Goal: Find specific page/section: Find specific page/section

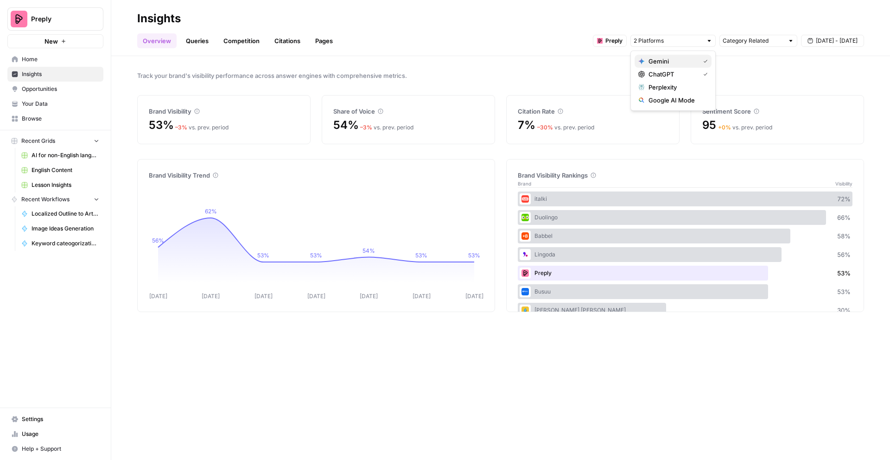
click at [664, 62] on span "Gemini" at bounding box center [672, 61] width 47 height 9
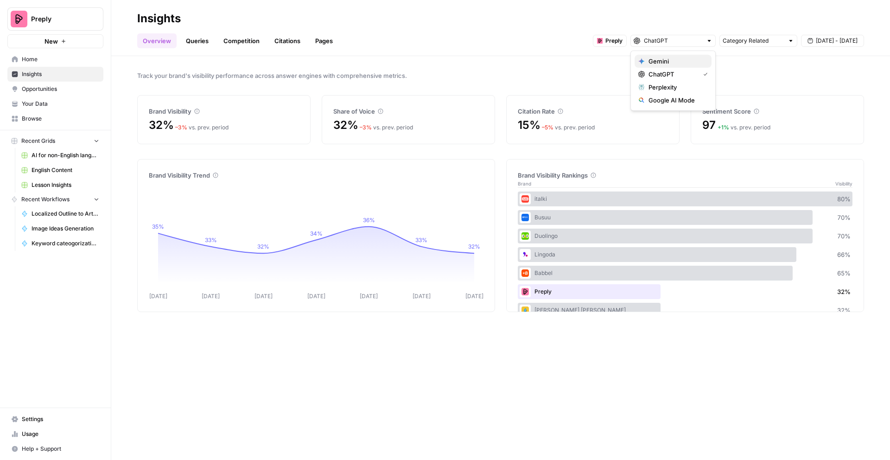
click at [669, 63] on span "Gemini" at bounding box center [677, 61] width 56 height 9
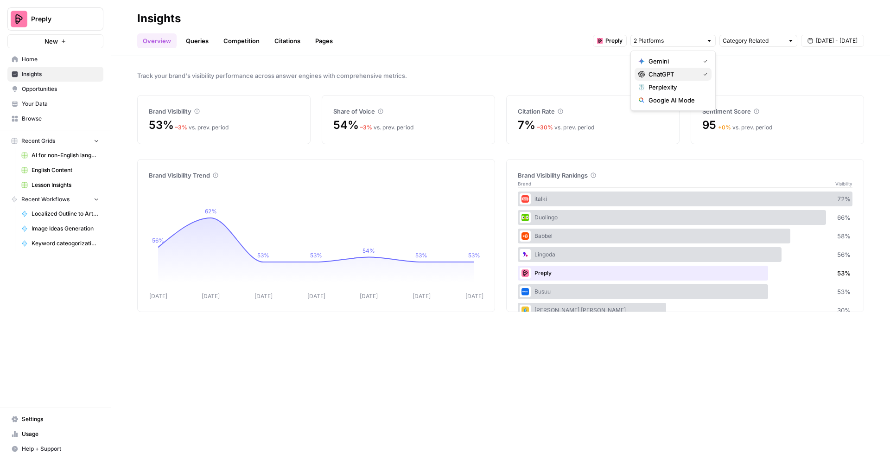
click at [687, 71] on span "ChatGPT" at bounding box center [672, 74] width 47 height 9
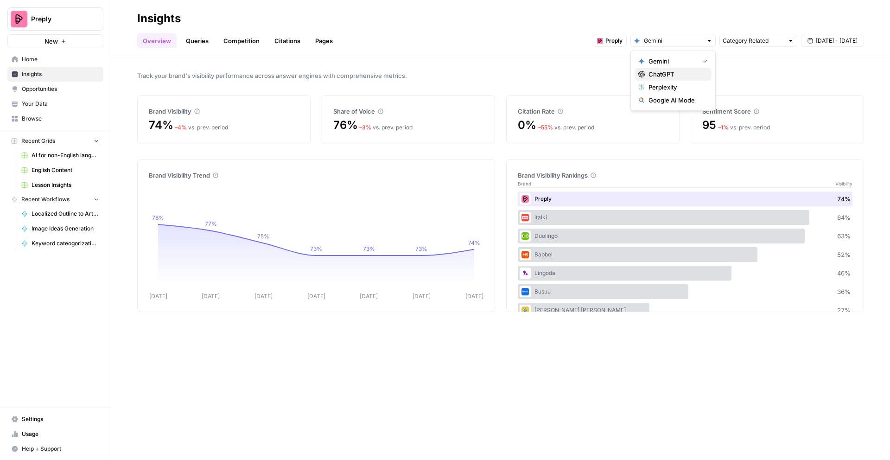
click at [682, 73] on span "ChatGPT" at bounding box center [677, 74] width 56 height 9
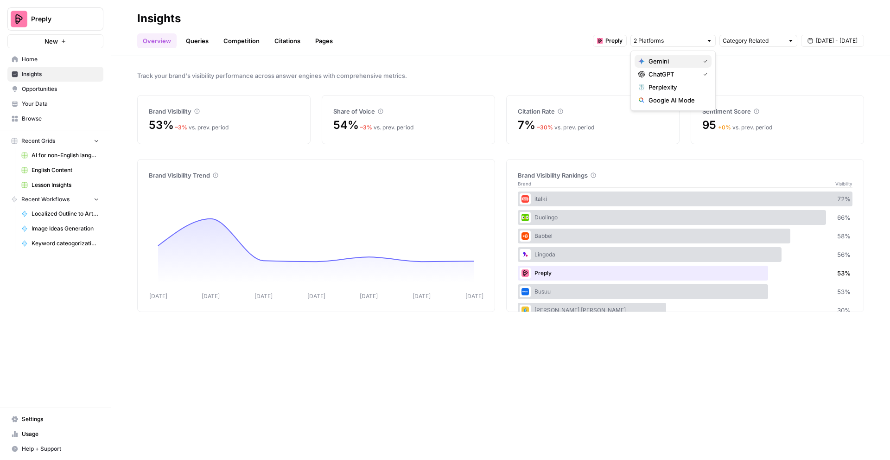
click at [684, 61] on span "Gemini" at bounding box center [672, 61] width 47 height 9
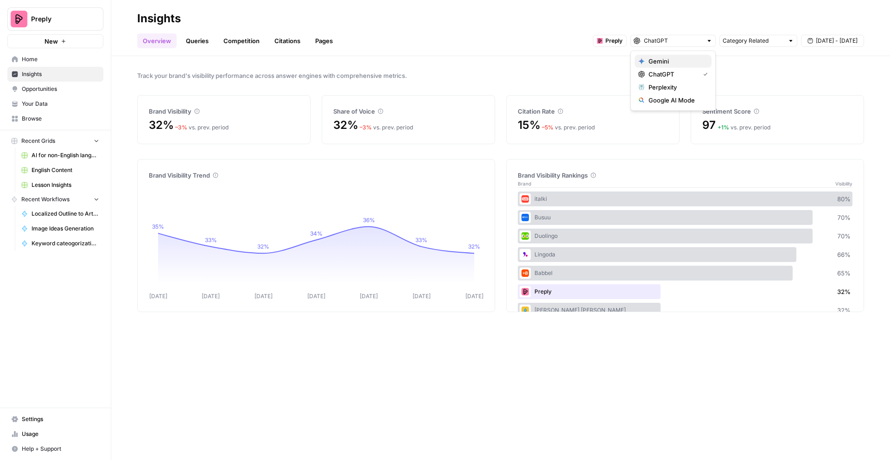
click at [663, 64] on span "Gemini" at bounding box center [677, 61] width 56 height 9
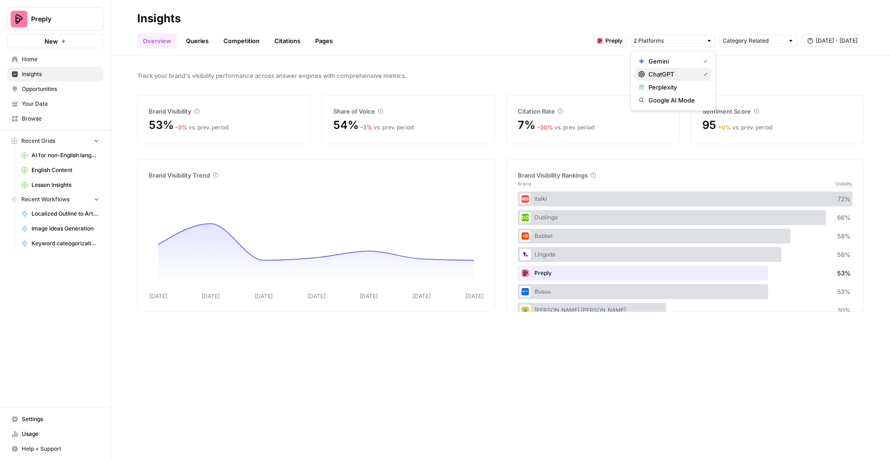
click at [666, 71] on span "ChatGPT" at bounding box center [672, 74] width 47 height 9
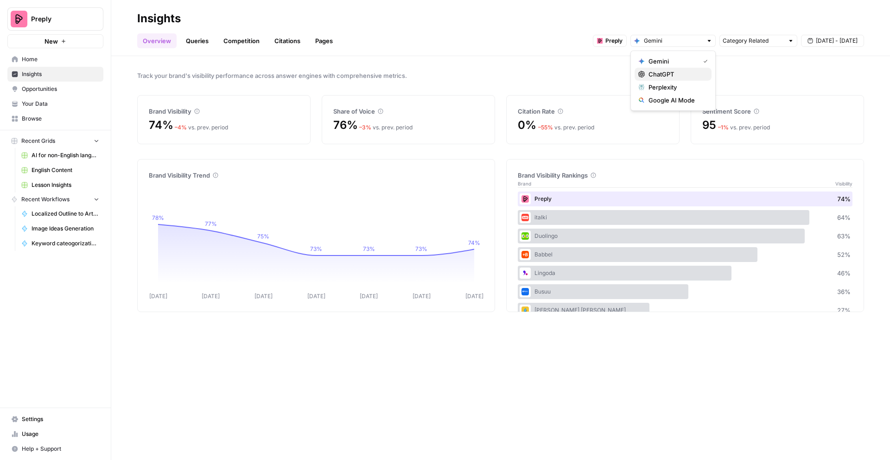
click at [685, 73] on span "ChatGPT" at bounding box center [677, 74] width 56 height 9
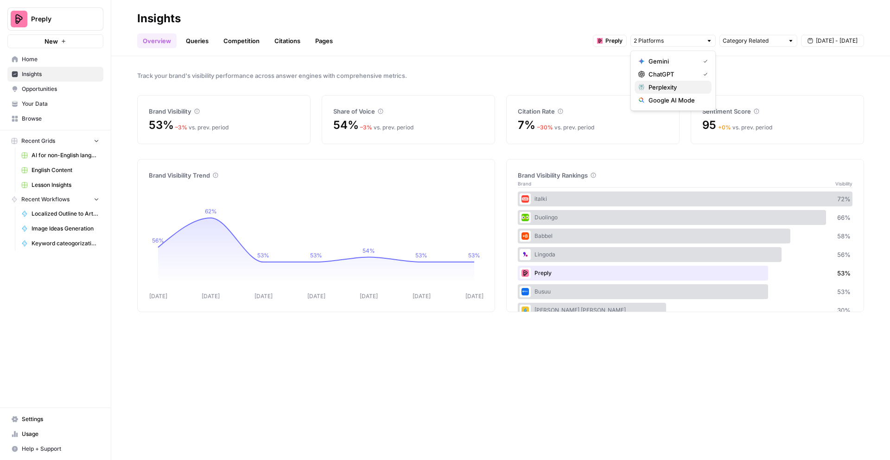
click at [684, 81] on button "Perplexity" at bounding box center [673, 87] width 77 height 13
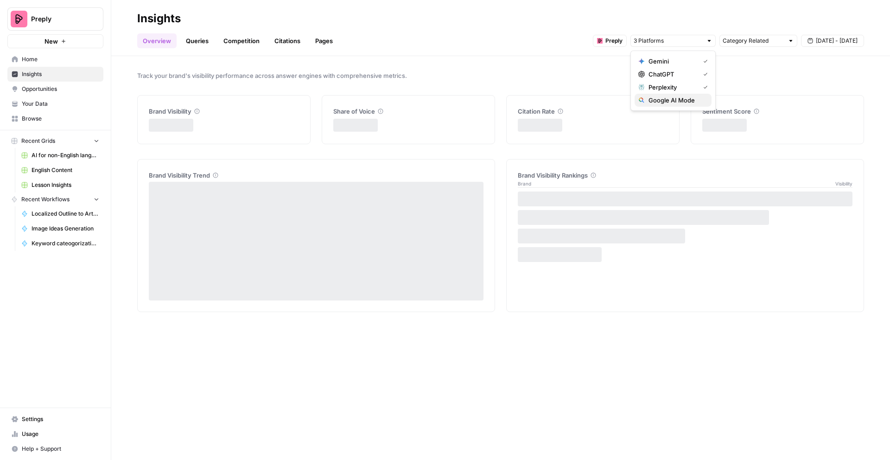
click at [675, 96] on span "Google AI Mode" at bounding box center [677, 99] width 56 height 9
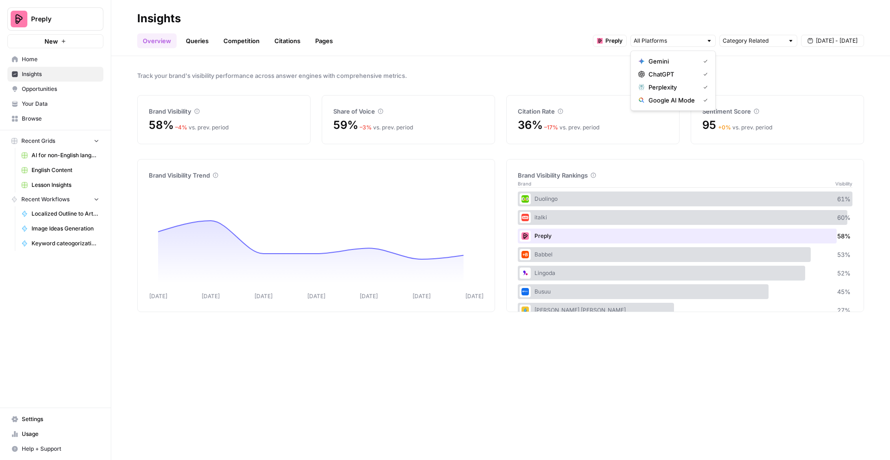
click at [490, 377] on div "Track your brand's visibility performance across answer engines with comprehens…" at bounding box center [500, 258] width 779 height 404
click at [652, 43] on input "text" at bounding box center [668, 40] width 69 height 9
click at [658, 59] on span "Gemini" at bounding box center [672, 61] width 47 height 9
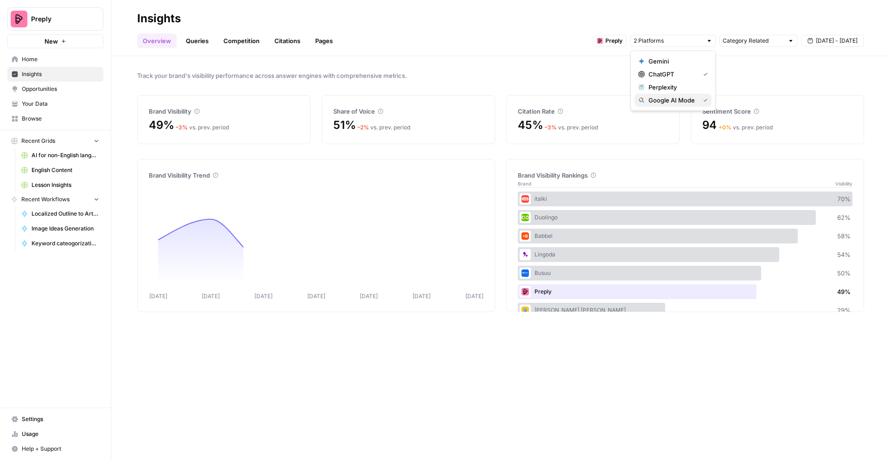
click at [661, 95] on span "Google AI Mode" at bounding box center [672, 99] width 47 height 9
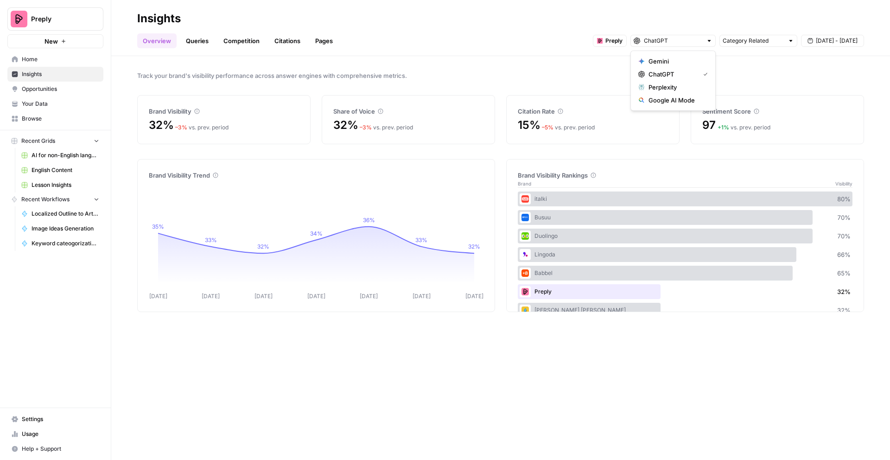
click at [51, 23] on span "Preply" at bounding box center [59, 18] width 56 height 9
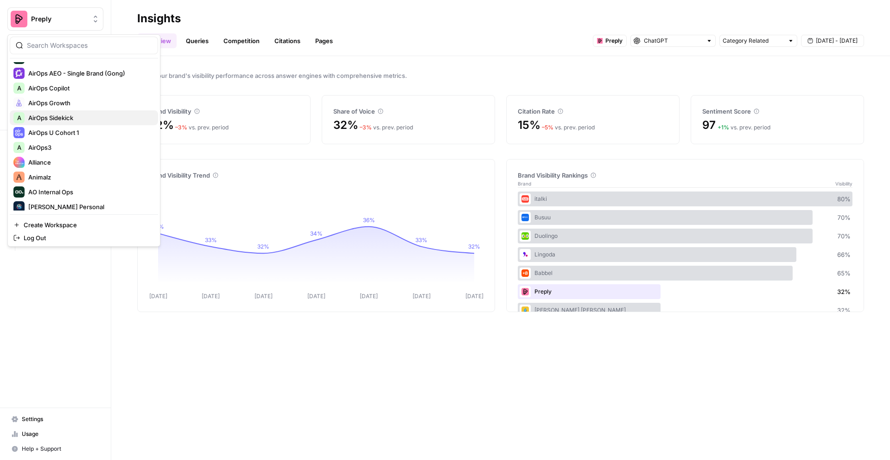
scroll to position [140, 0]
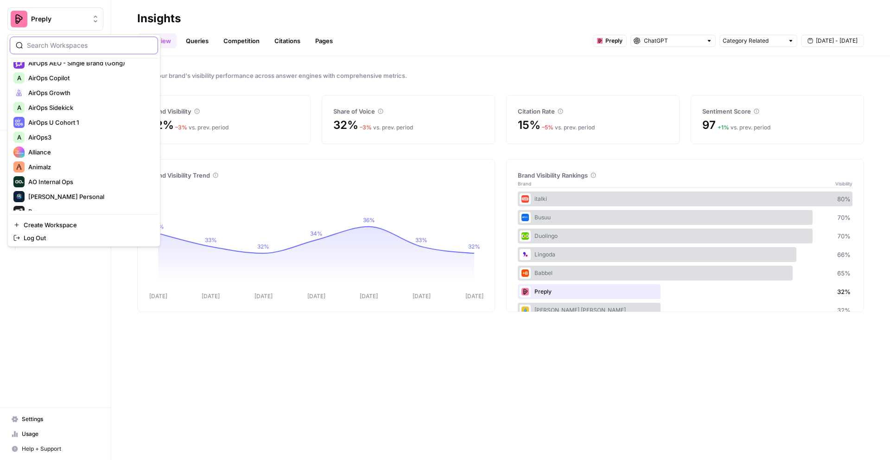
click at [57, 45] on input "search" at bounding box center [89, 45] width 125 height 9
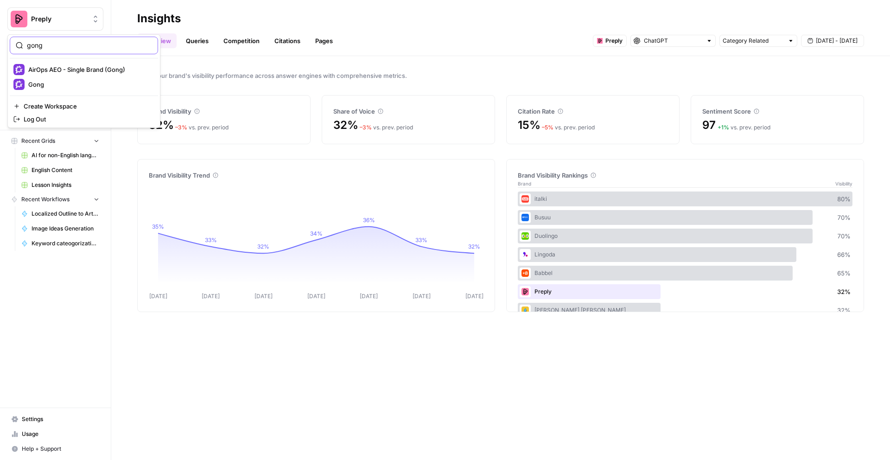
type input "gong"
click button "Gong" at bounding box center [84, 84] width 148 height 15
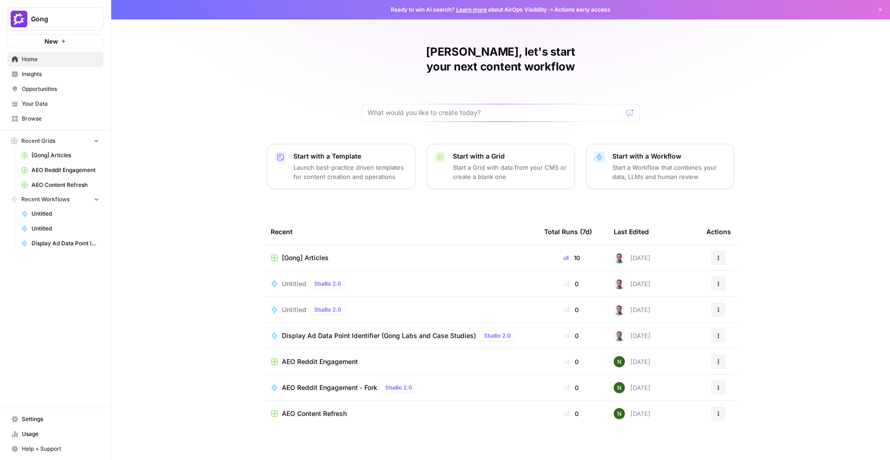
click at [49, 73] on span "Insights" at bounding box center [60, 74] width 77 height 8
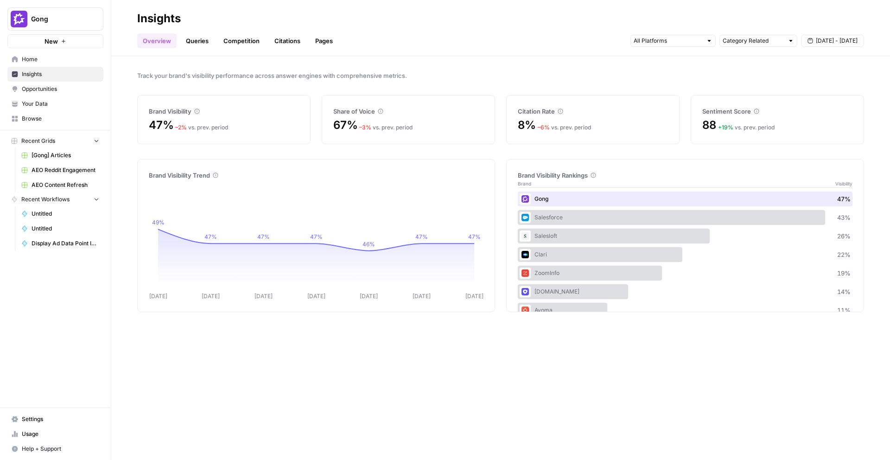
click at [51, 18] on span "Gong" at bounding box center [59, 18] width 56 height 9
type input "p"
type input "pre"
click button "Preply" at bounding box center [84, 69] width 148 height 15
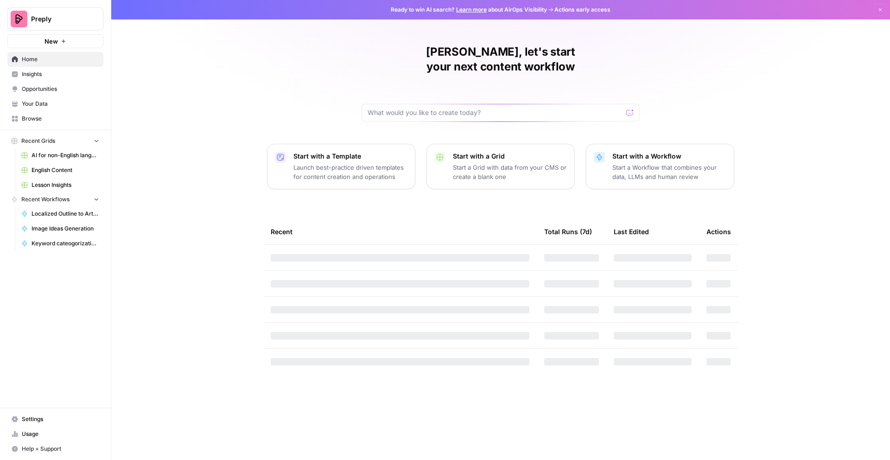
click at [25, 74] on span "Insights" at bounding box center [60, 74] width 77 height 8
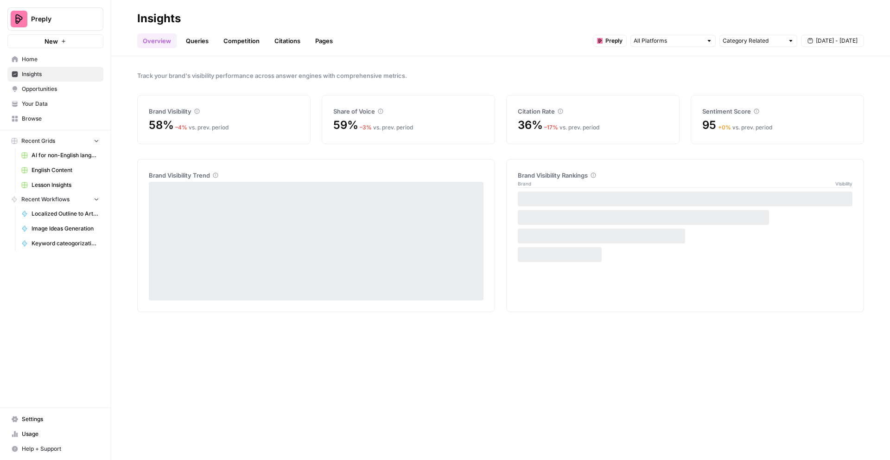
click at [608, 42] on span "Preply" at bounding box center [613, 41] width 17 height 8
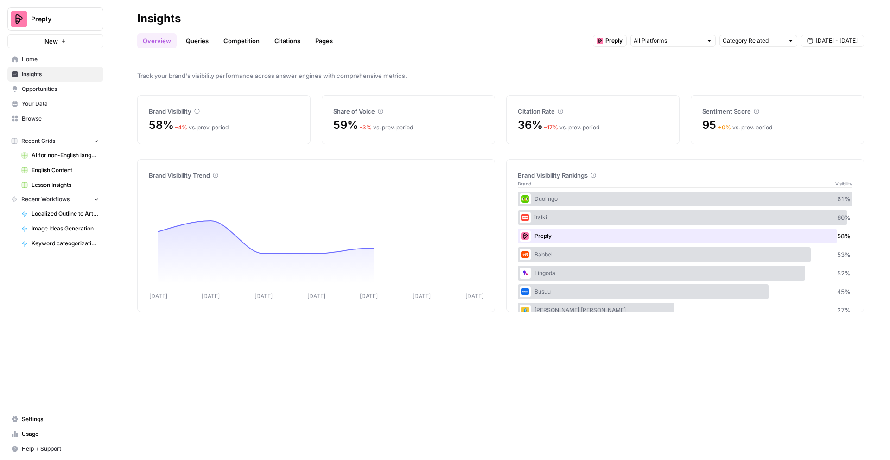
click at [608, 42] on span "Preply" at bounding box center [613, 41] width 17 height 8
click at [610, 40] on span "Preply" at bounding box center [613, 41] width 17 height 8
click at [608, 37] on span "Preply" at bounding box center [613, 41] width 17 height 8
click at [604, 39] on div "Preply" at bounding box center [610, 41] width 34 height 12
click at [605, 40] on span "Preply" at bounding box center [613, 41] width 17 height 8
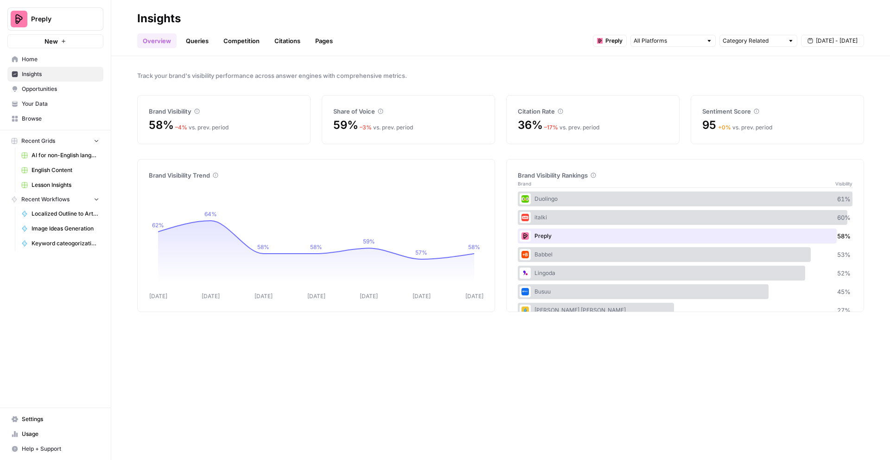
click at [605, 40] on span "Preply" at bounding box center [613, 41] width 17 height 8
click at [606, 40] on span "Preply" at bounding box center [613, 41] width 17 height 8
click at [612, 38] on span "Preply" at bounding box center [613, 41] width 17 height 8
click at [68, 22] on span "Preply" at bounding box center [59, 18] width 56 height 9
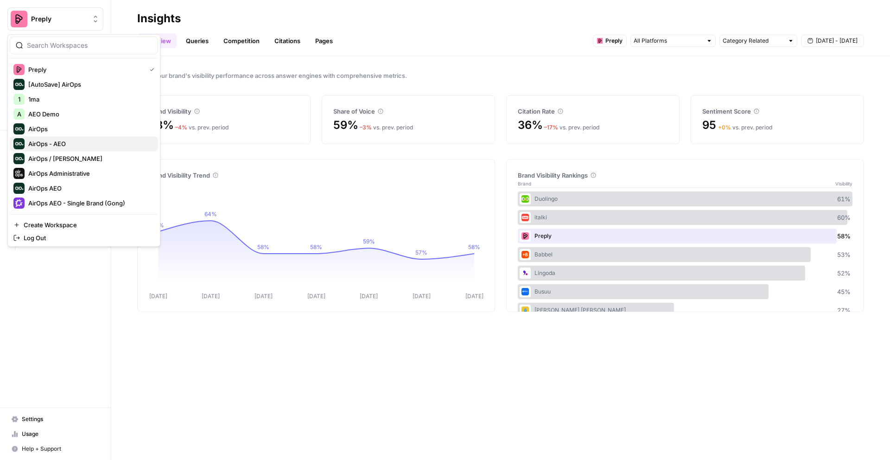
click button "AirOps - AEO" at bounding box center [84, 143] width 148 height 15
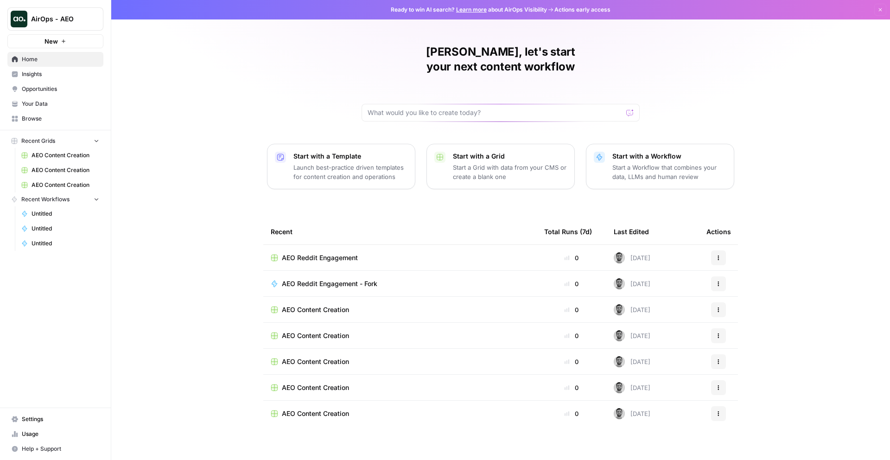
click at [46, 72] on span "Insights" at bounding box center [60, 74] width 77 height 8
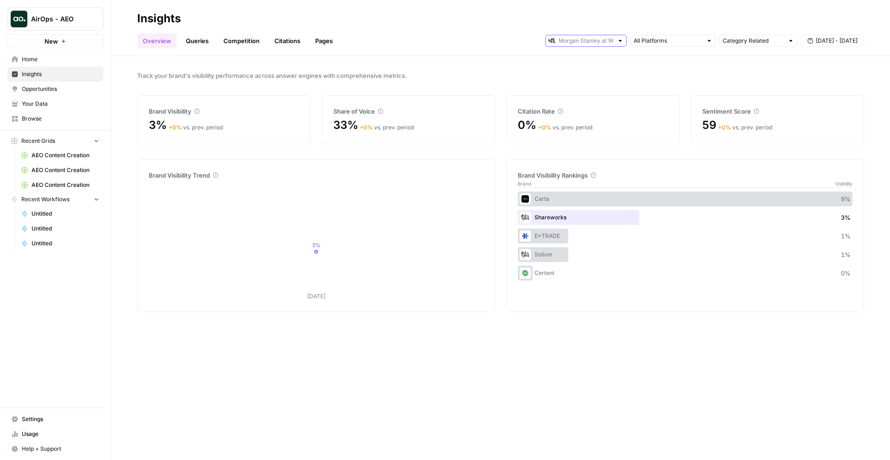
click at [583, 40] on input "text" at bounding box center [586, 40] width 55 height 9
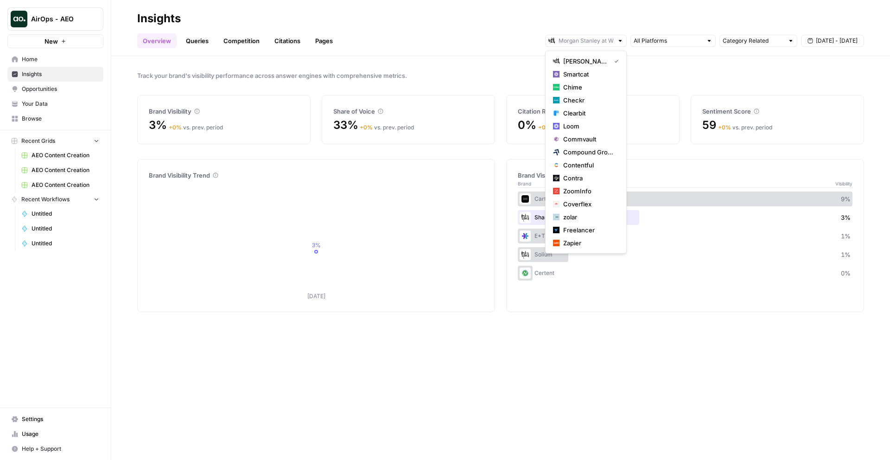
type input "[PERSON_NAME] [PERSON_NAME] at Work"
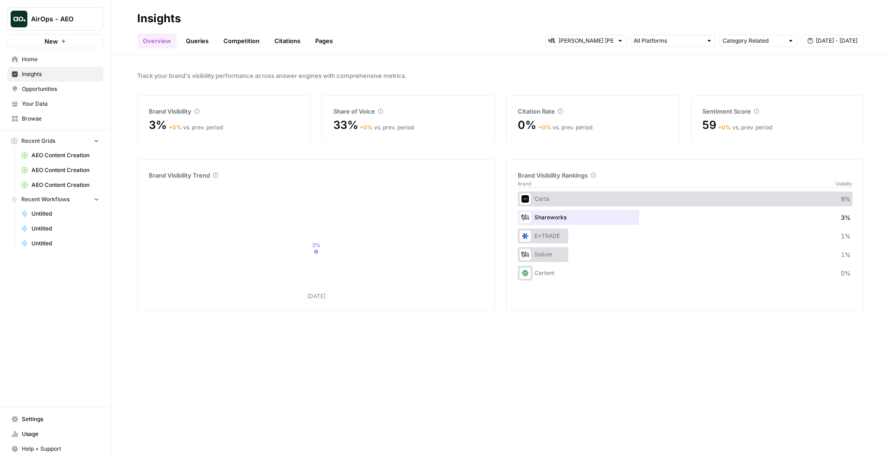
click at [433, 61] on div "Track your brand's visibility performance across answer engines with comprehens…" at bounding box center [500, 258] width 779 height 404
